Goal: Navigation & Orientation: Find specific page/section

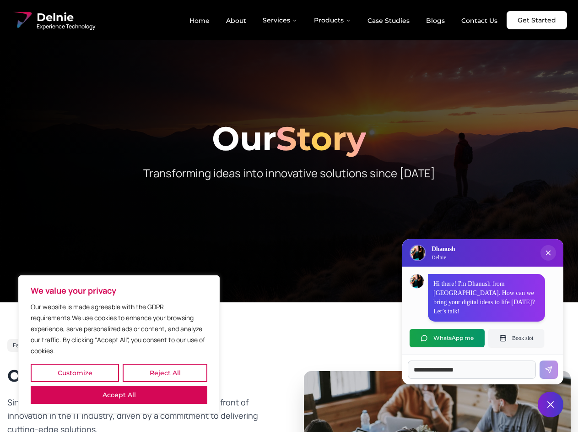
click at [75, 373] on button "Customize" at bounding box center [75, 373] width 88 height 18
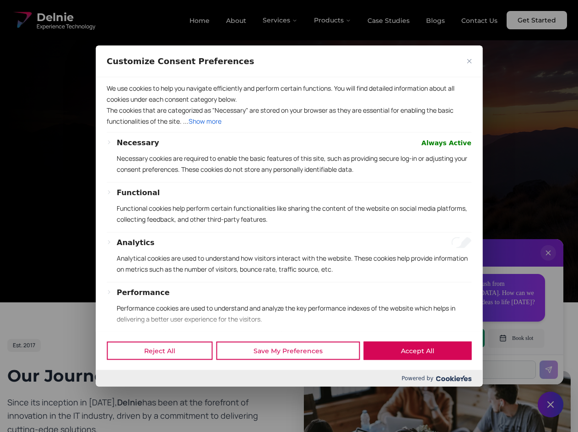
click at [165, 373] on div at bounding box center [289, 216] width 578 height 432
click at [119, 104] on p "We use cookies to help you navigate efficiently and perform certain functions. …" at bounding box center [289, 93] width 365 height 22
click at [289, 216] on div "Functional Functional cookies help perform certain functionalities like sharing…" at bounding box center [294, 209] width 355 height 45
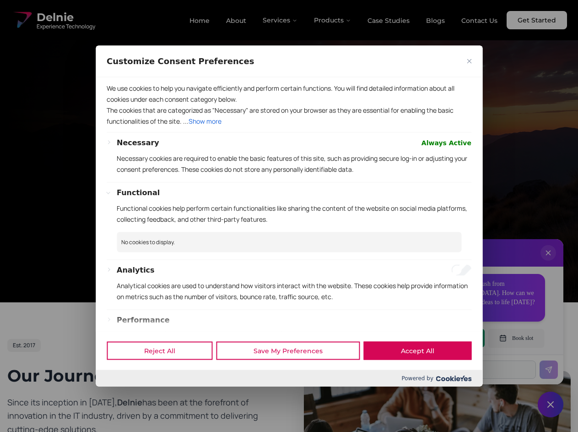
click at [281, 20] on div at bounding box center [289, 216] width 578 height 432
click at [333, 20] on div at bounding box center [289, 216] width 578 height 432
click at [549, 262] on div at bounding box center [289, 216] width 578 height 432
click at [447, 338] on div "Reject All Save My Preferences Accept All" at bounding box center [289, 350] width 387 height 39
click at [516, 338] on div at bounding box center [289, 216] width 578 height 432
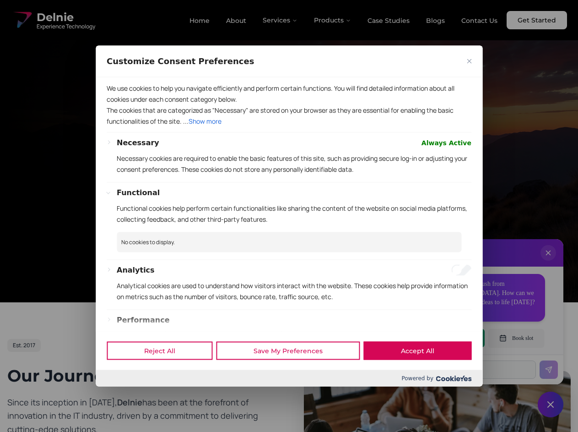
click at [551, 404] on div at bounding box center [289, 216] width 578 height 432
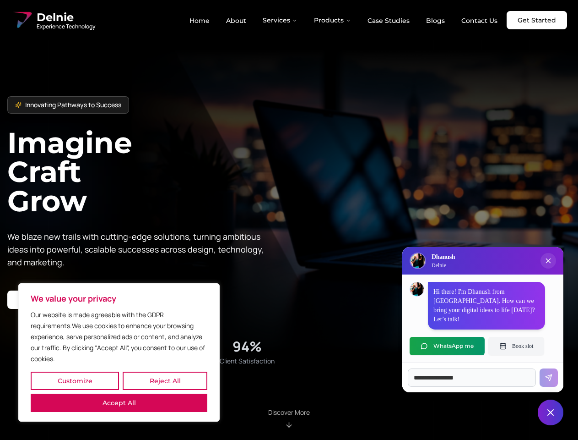
click at [75, 380] on button "Customize" at bounding box center [75, 380] width 88 height 18
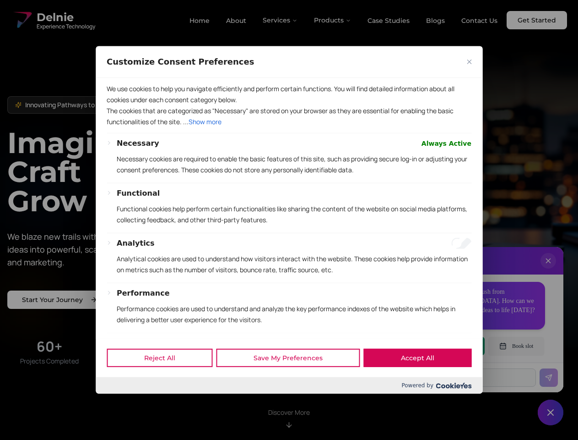
click at [165, 380] on div at bounding box center [289, 220] width 578 height 440
click at [119, 105] on p "We use cookies to help you navigate efficiently and perform certain functions. …" at bounding box center [289, 94] width 365 height 22
click at [289, 220] on div "We use cookies to help you navigate efficiently and perform certain functions. …" at bounding box center [289, 208] width 387 height 260
click at [281, 20] on div at bounding box center [289, 220] width 578 height 440
click at [333, 20] on div at bounding box center [289, 220] width 578 height 440
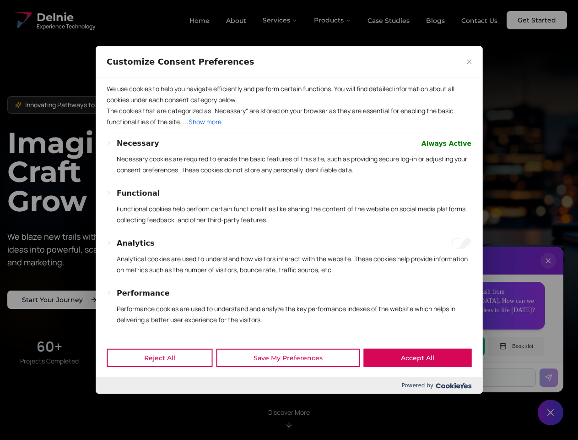
click at [549, 270] on div at bounding box center [289, 220] width 578 height 440
click at [447, 346] on div "Reject All Save My Preferences Accept All" at bounding box center [289, 357] width 387 height 39
click at [516, 346] on div at bounding box center [289, 220] width 578 height 440
click at [551, 412] on div at bounding box center [289, 220] width 578 height 440
